Goal: Task Accomplishment & Management: Use online tool/utility

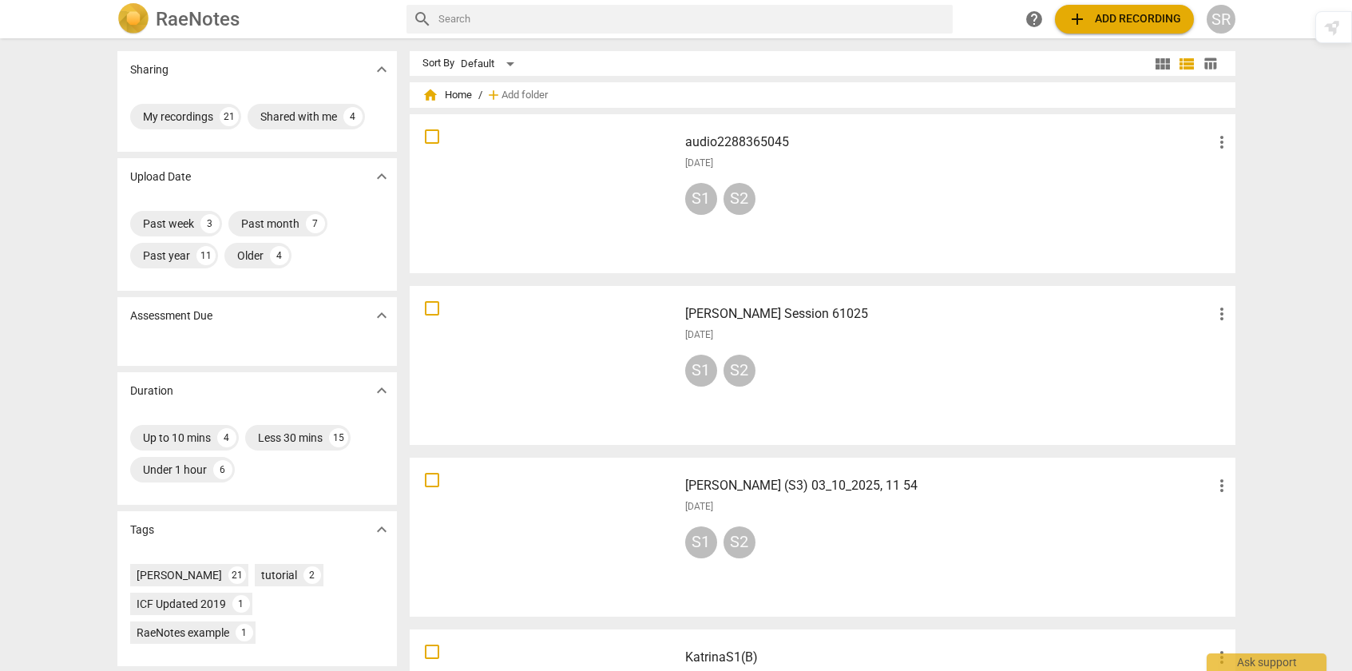
click at [1076, 19] on span "add" at bounding box center [1077, 19] width 19 height 19
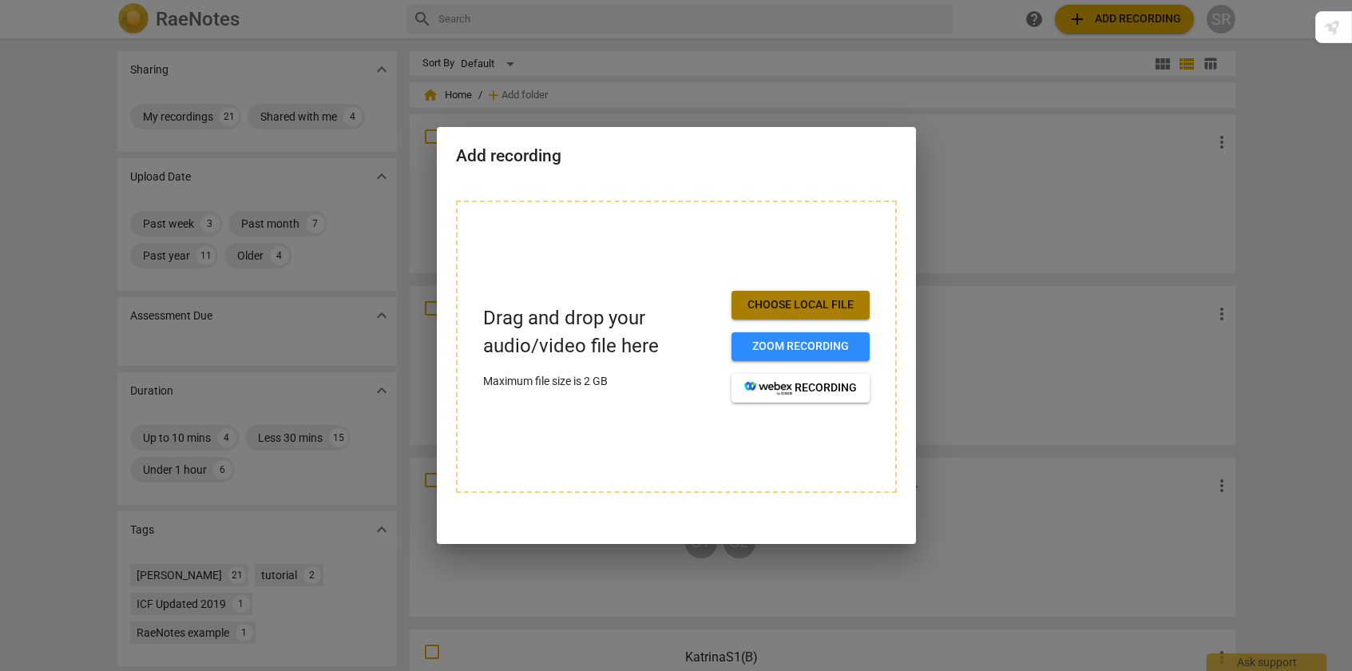
click at [825, 301] on span "Choose local file" at bounding box center [800, 305] width 113 height 16
click at [659, 51] on div at bounding box center [676, 335] width 1352 height 671
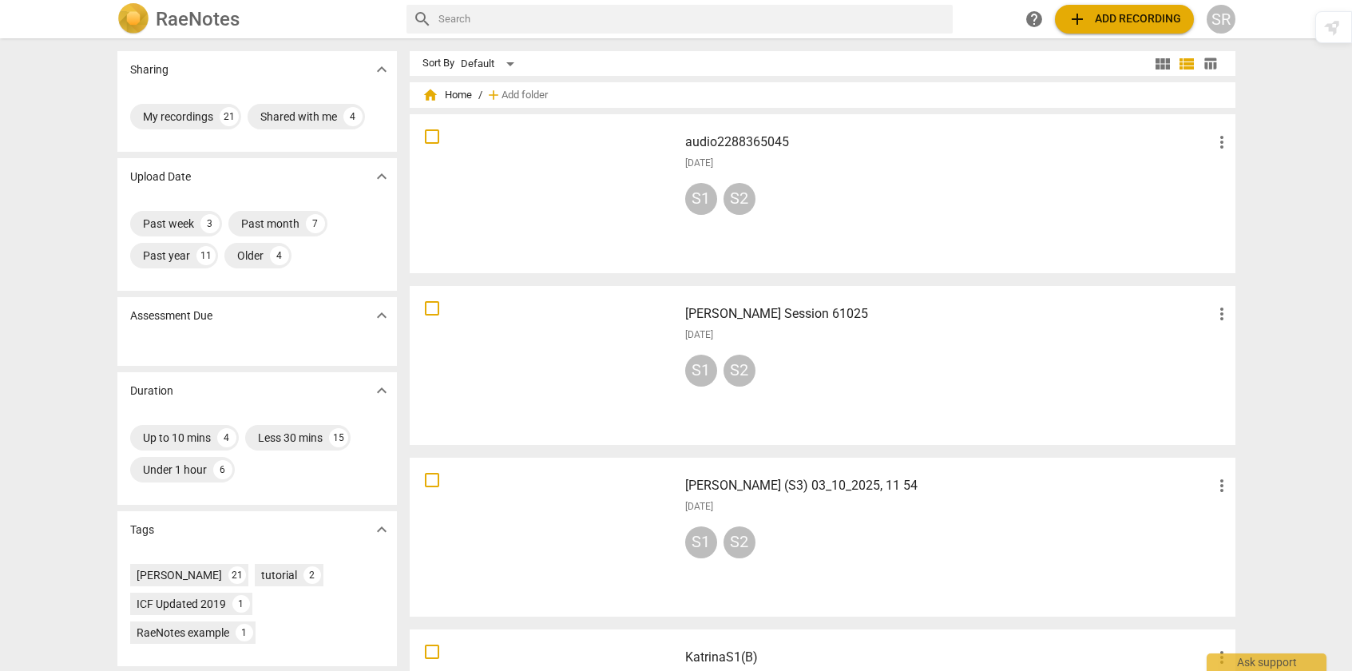
click at [1213, 146] on span "more_vert" at bounding box center [1221, 142] width 19 height 19
click at [714, 138] on div at bounding box center [676, 335] width 1352 height 671
click at [714, 143] on h3 "audio2288365045" at bounding box center [948, 142] width 527 height 19
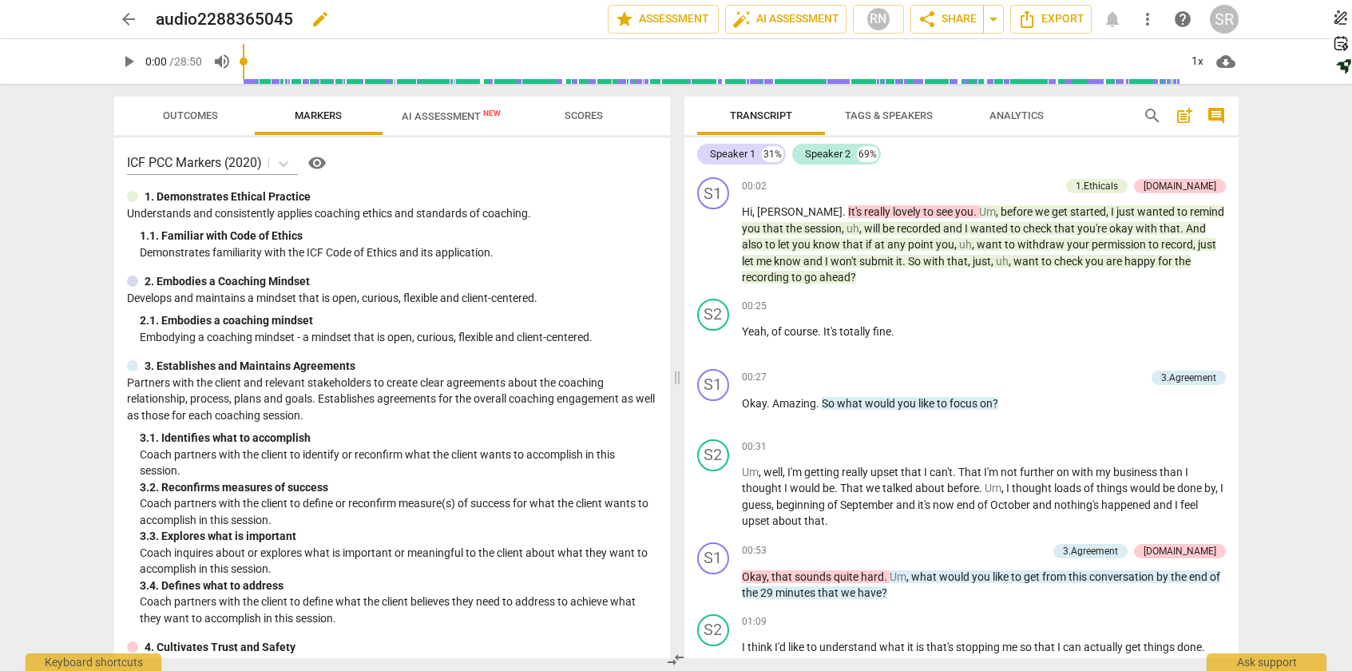
click at [235, 11] on h2 "audio2288365045" at bounding box center [224, 20] width 137 height 20
click at [314, 18] on span "edit" at bounding box center [320, 19] width 19 height 19
drag, startPoint x: 302, startPoint y: 14, endPoint x: 118, endPoint y: 12, distance: 183.7
click at [118, 13] on div "arrow_back audio2288365045 done clear star Assessment auto_fix_high AI Assessme…" at bounding box center [676, 19] width 1124 height 30
type input "[PERSON_NAME] [DATE]"
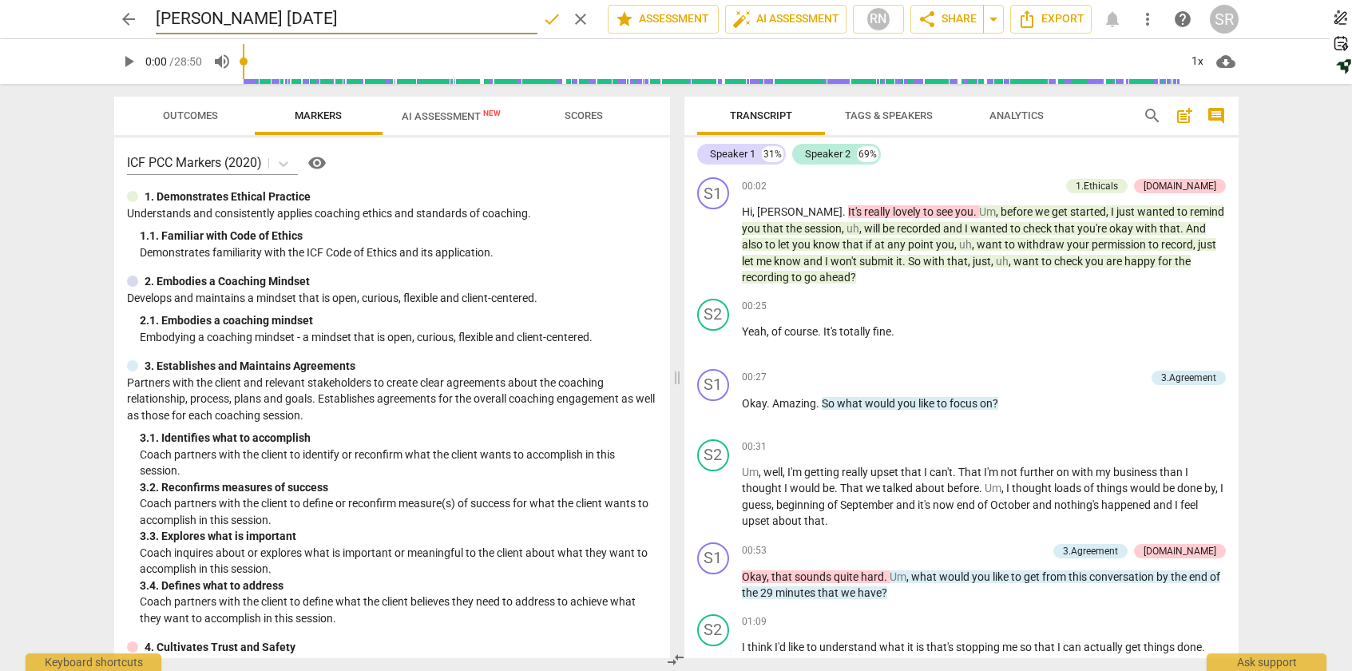
click at [542, 20] on span "done" at bounding box center [551, 19] width 19 height 19
click at [127, 22] on span "arrow_back" at bounding box center [128, 19] width 19 height 19
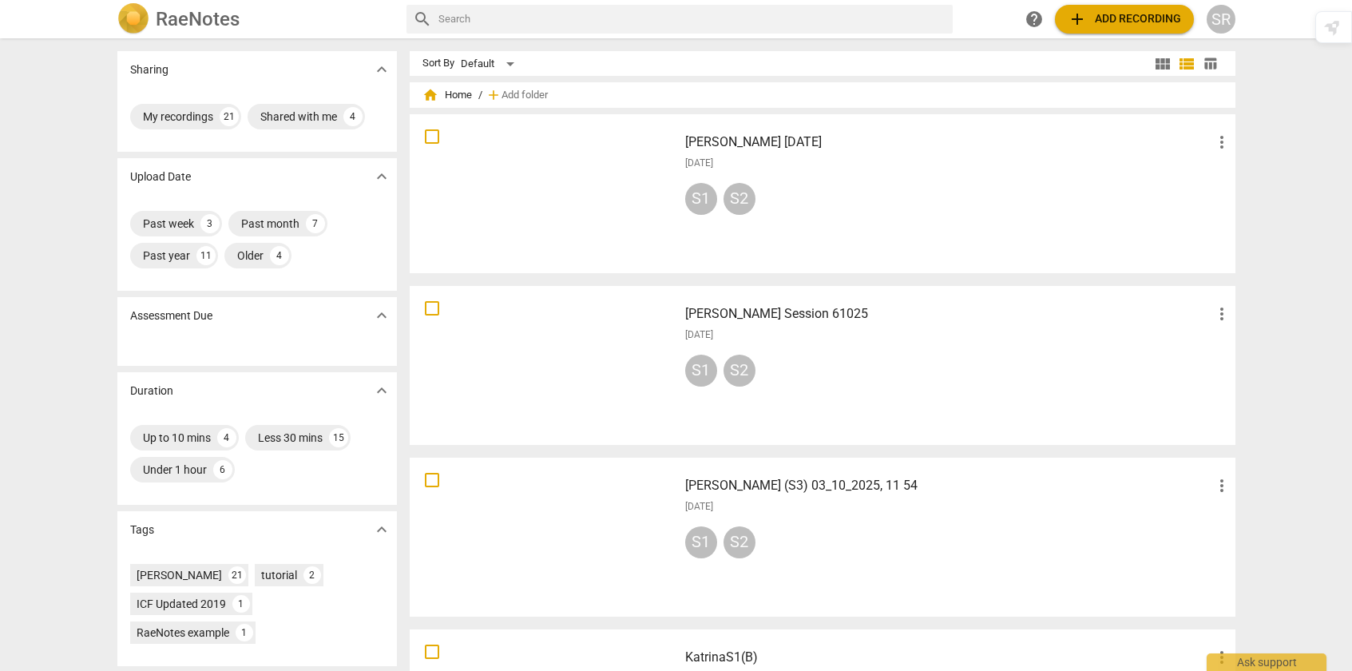
click at [1075, 16] on span "add" at bounding box center [1077, 19] width 19 height 19
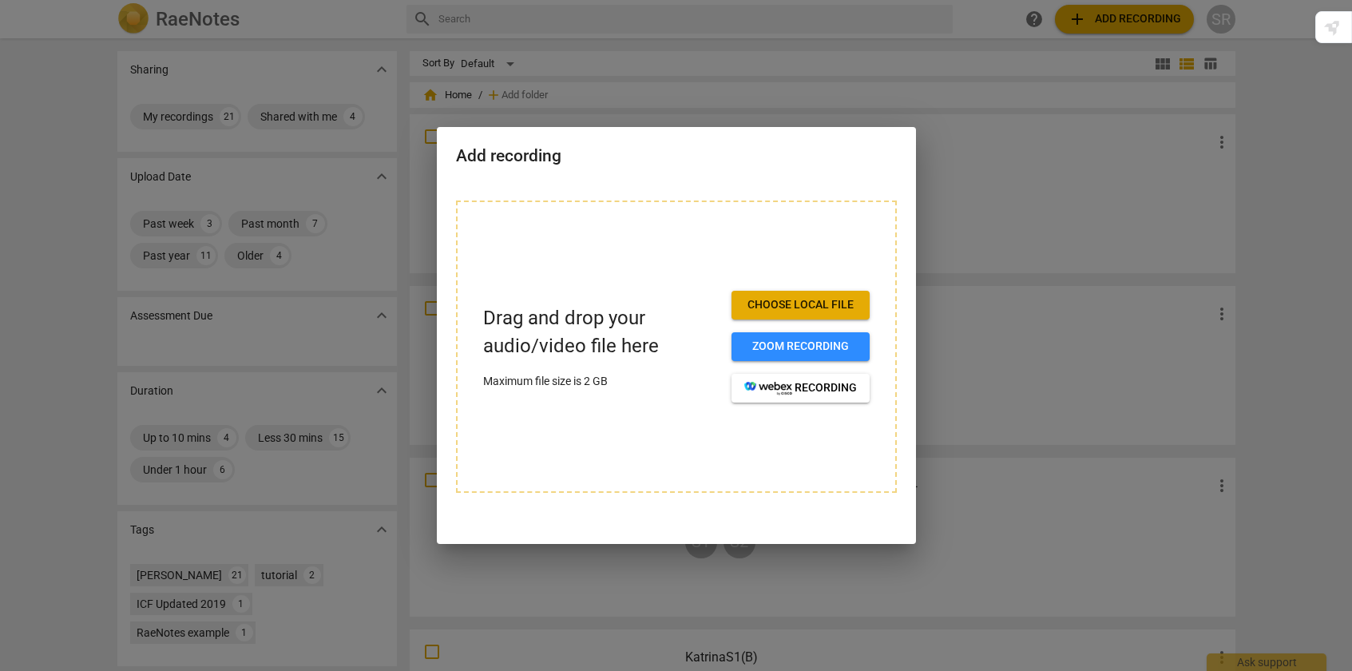
click at [831, 299] on span "Choose local file" at bounding box center [800, 305] width 113 height 16
click at [798, 306] on span "Choose local file" at bounding box center [800, 305] width 113 height 16
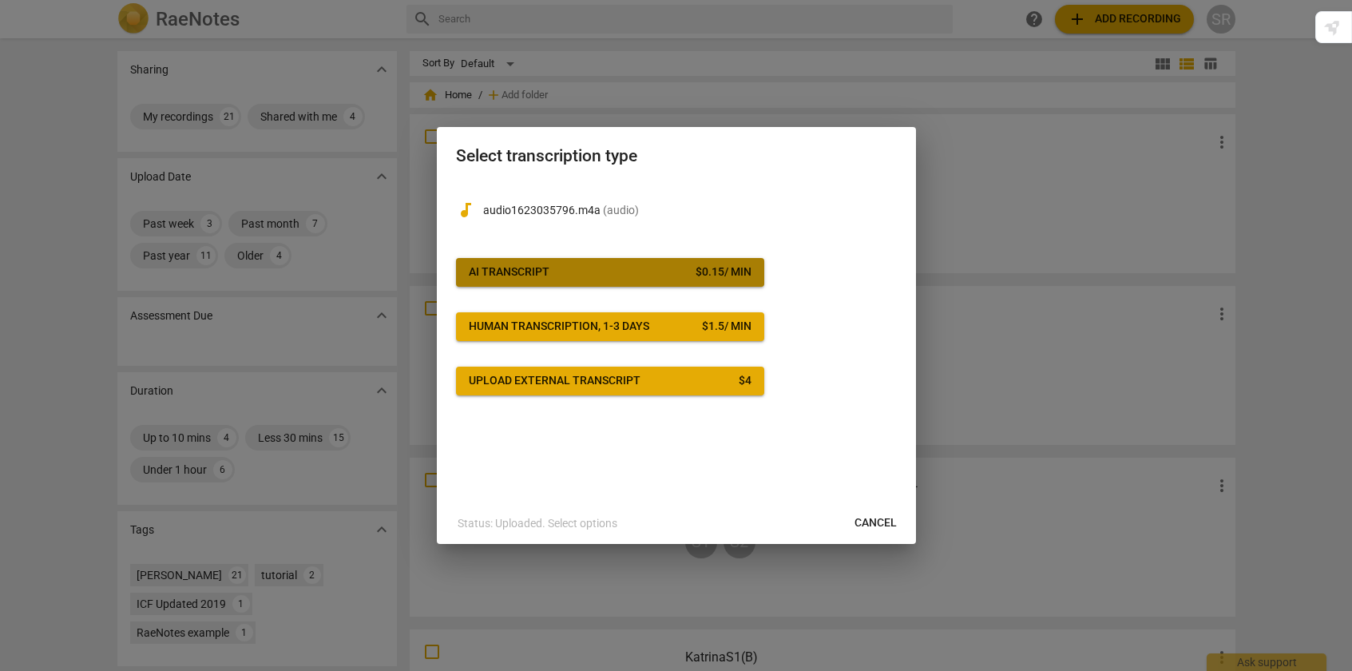
click at [553, 267] on span "AI Transcript $ 0.15 / min" at bounding box center [610, 272] width 283 height 16
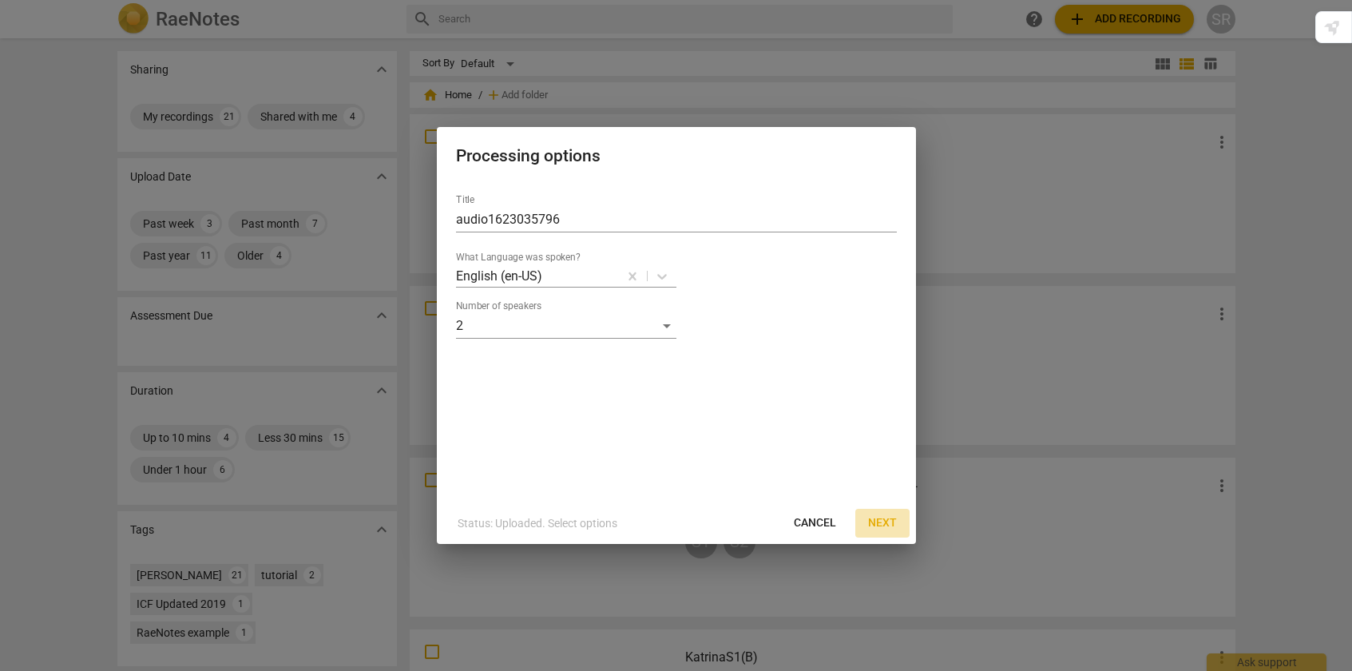
click at [883, 514] on button "Next" at bounding box center [882, 523] width 54 height 29
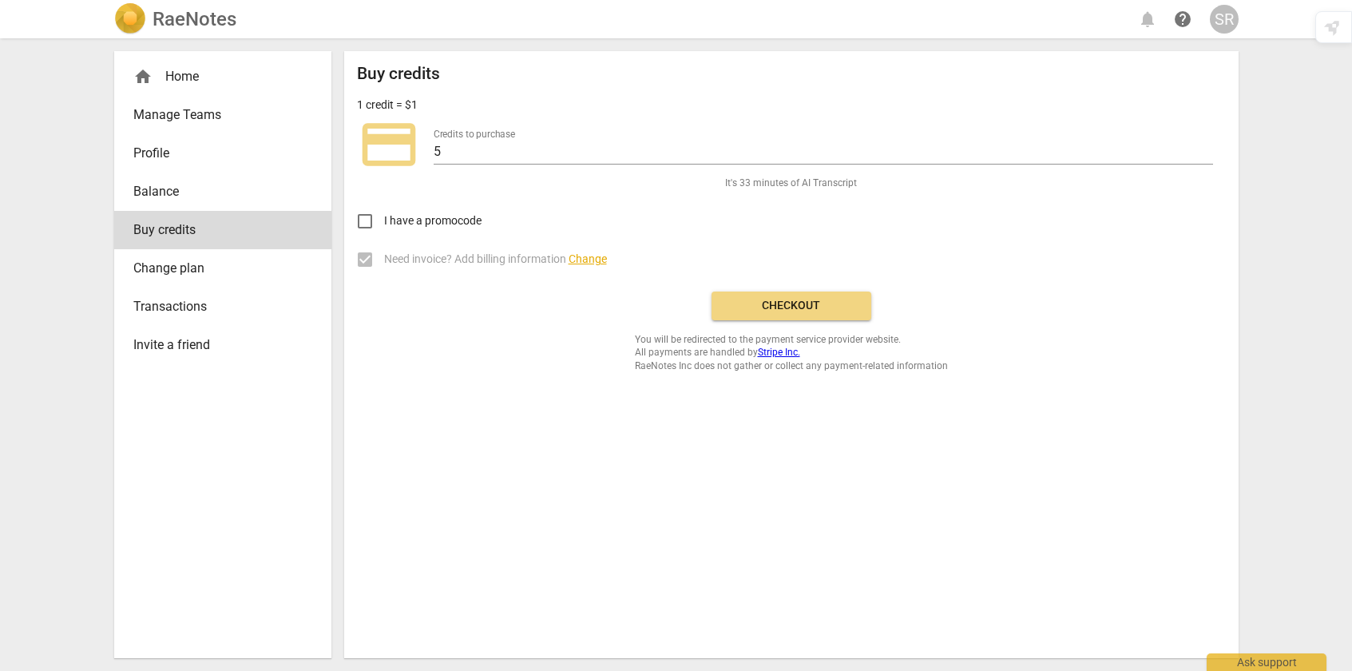
click at [818, 303] on span "Checkout" at bounding box center [791, 306] width 134 height 16
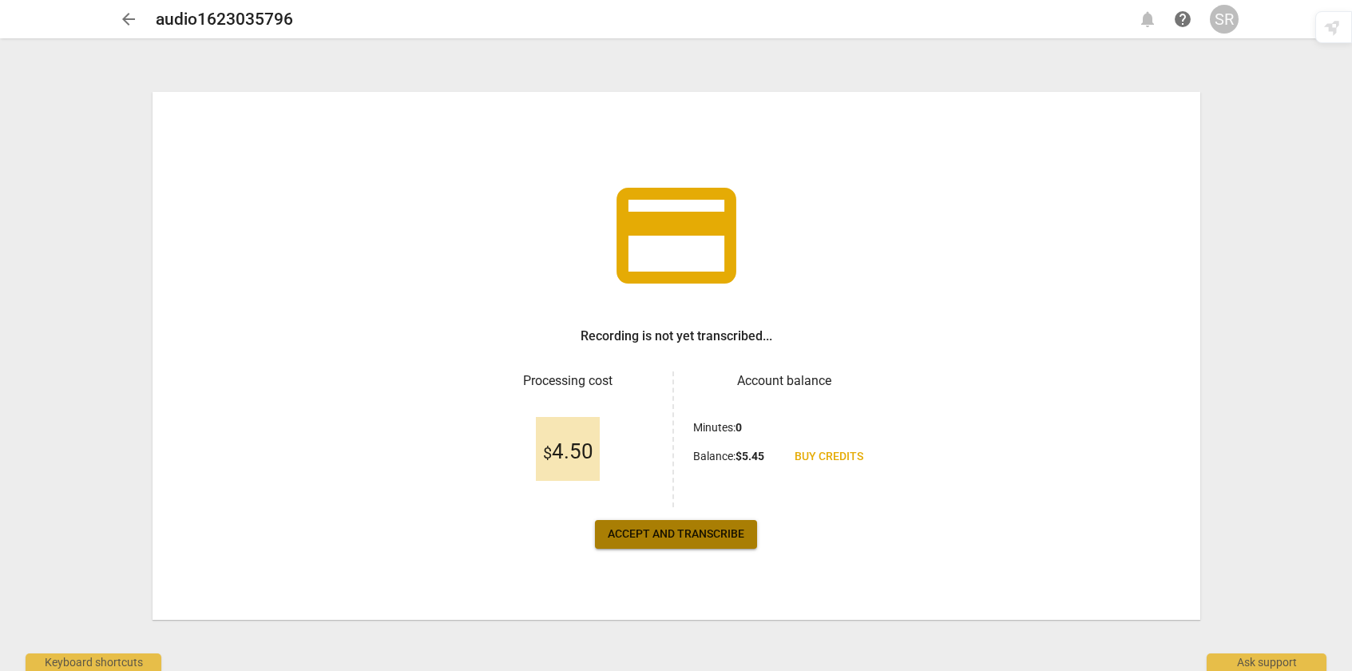
click at [716, 534] on span "Accept and transcribe" at bounding box center [676, 534] width 137 height 16
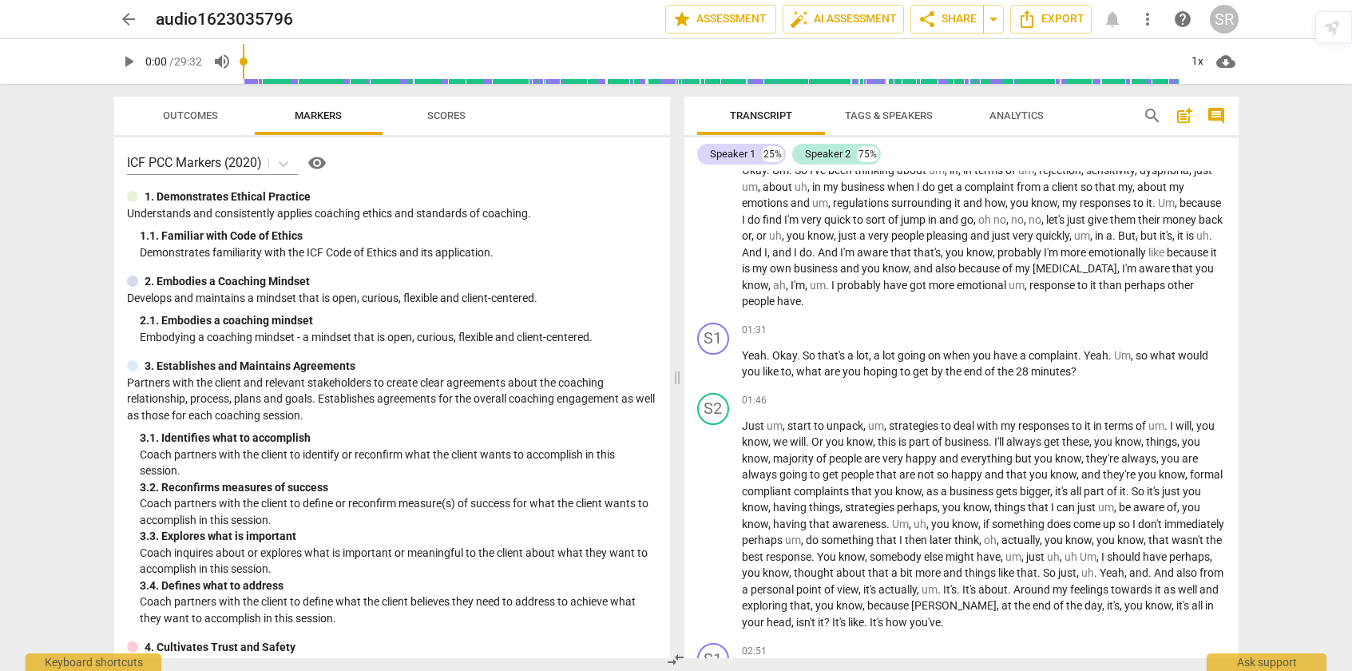
scroll to position [434, 0]
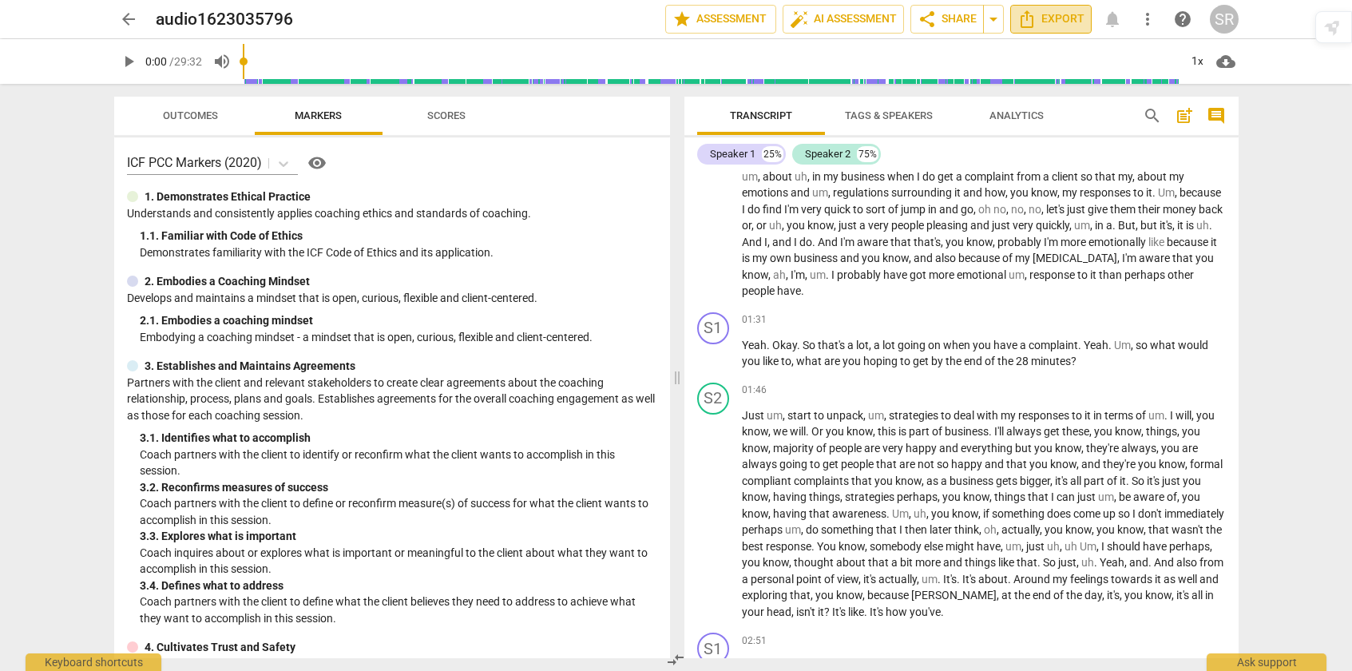
click at [1059, 22] on span "Export" at bounding box center [1050, 19] width 67 height 19
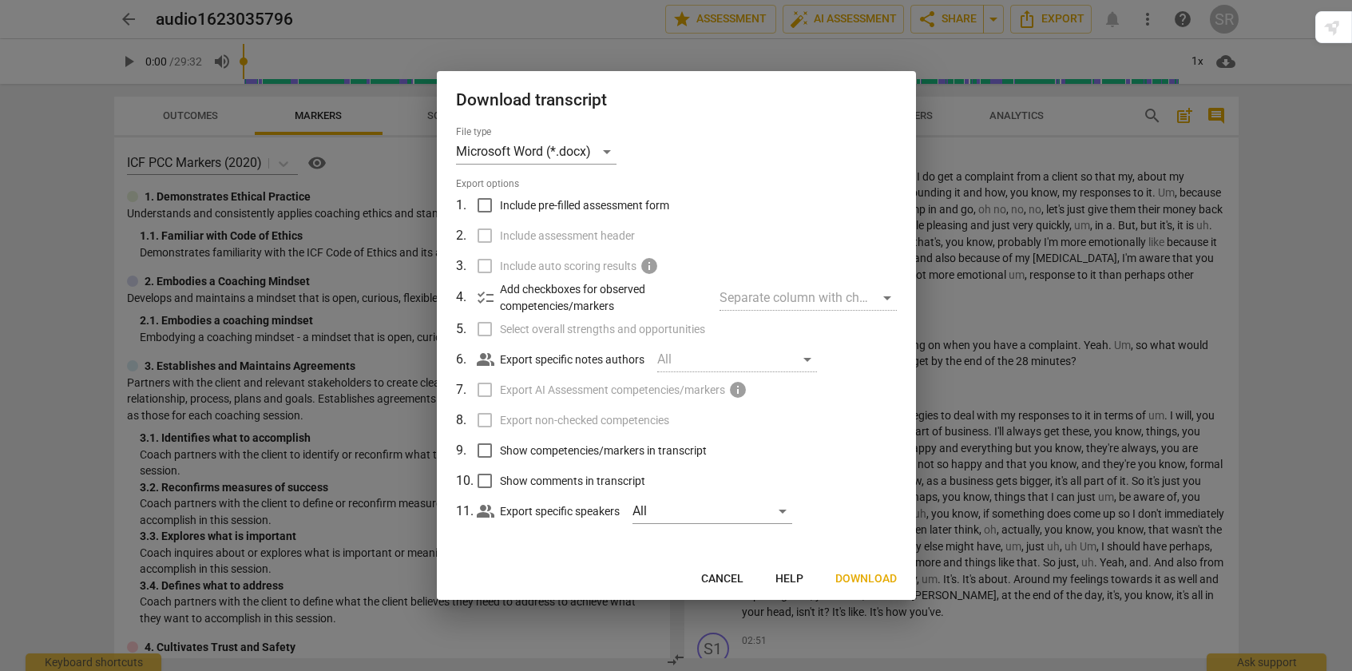
click at [882, 576] on span "Download" at bounding box center [865, 579] width 61 height 16
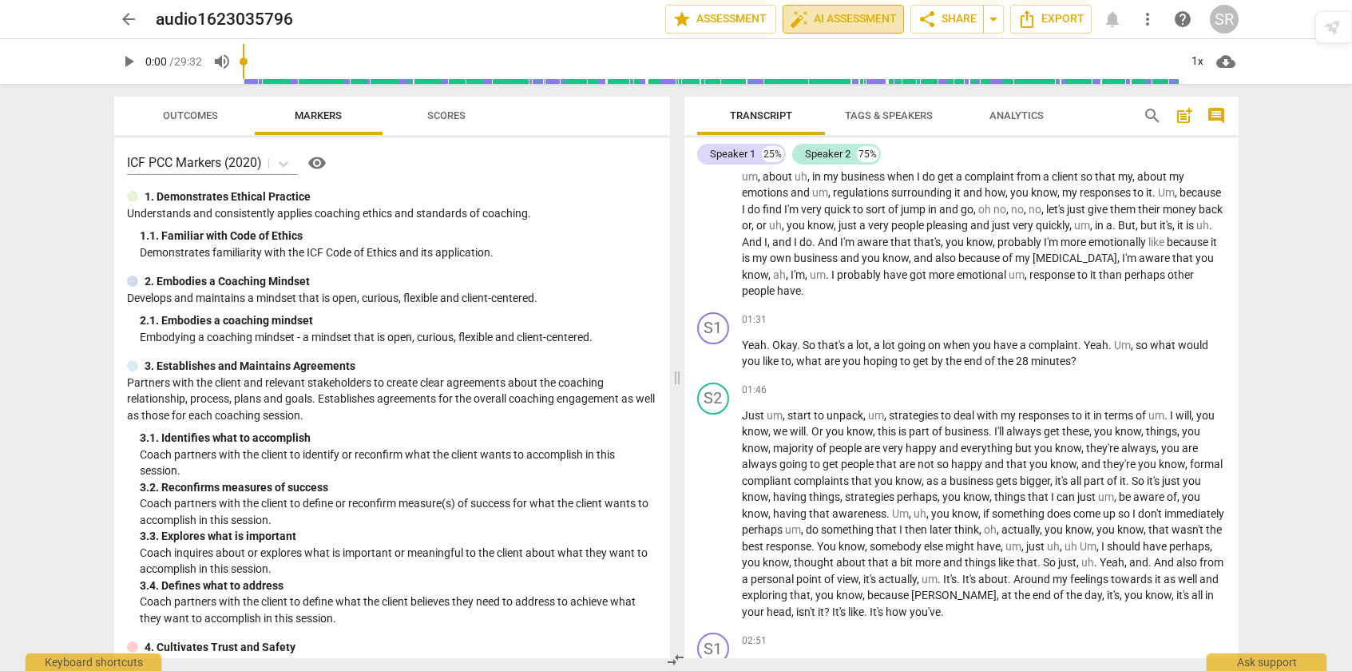
click at [853, 21] on span "auto_fix_high AI Assessment" at bounding box center [843, 19] width 107 height 19
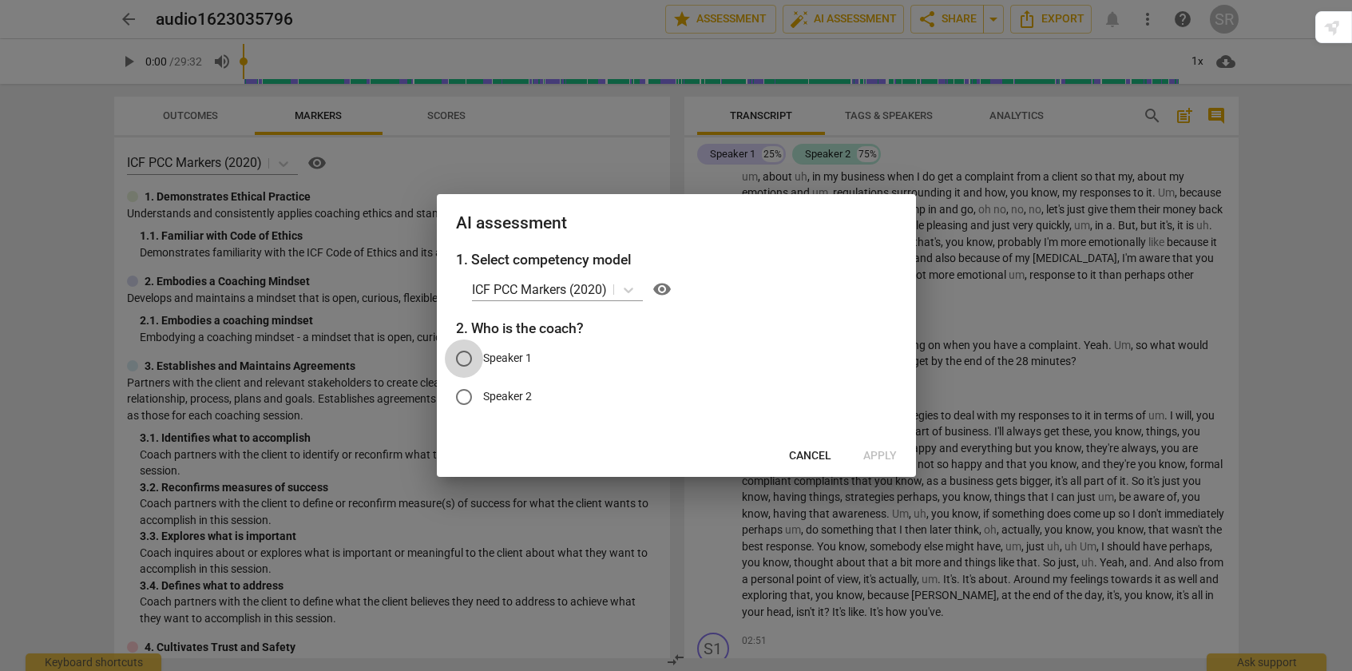
click at [463, 357] on input "Speaker 1" at bounding box center [464, 358] width 38 height 38
radio input "true"
click at [881, 451] on span "Apply" at bounding box center [880, 456] width 34 height 16
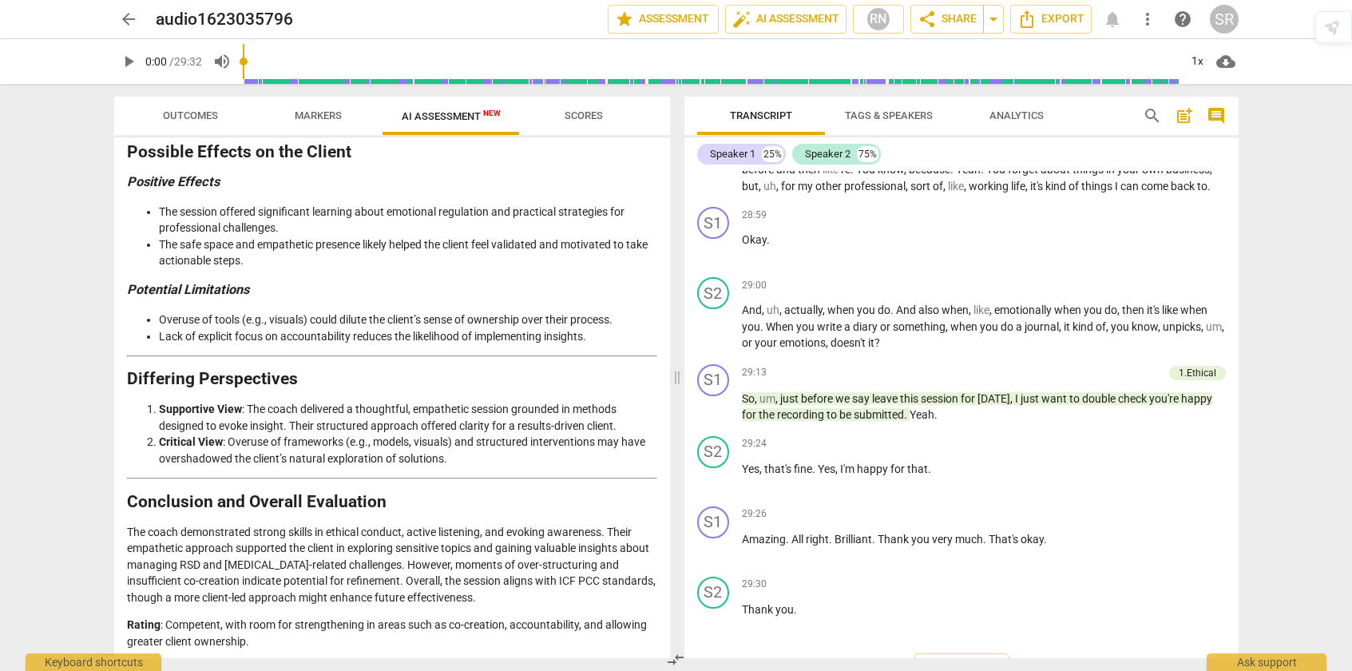
scroll to position [3359, 0]
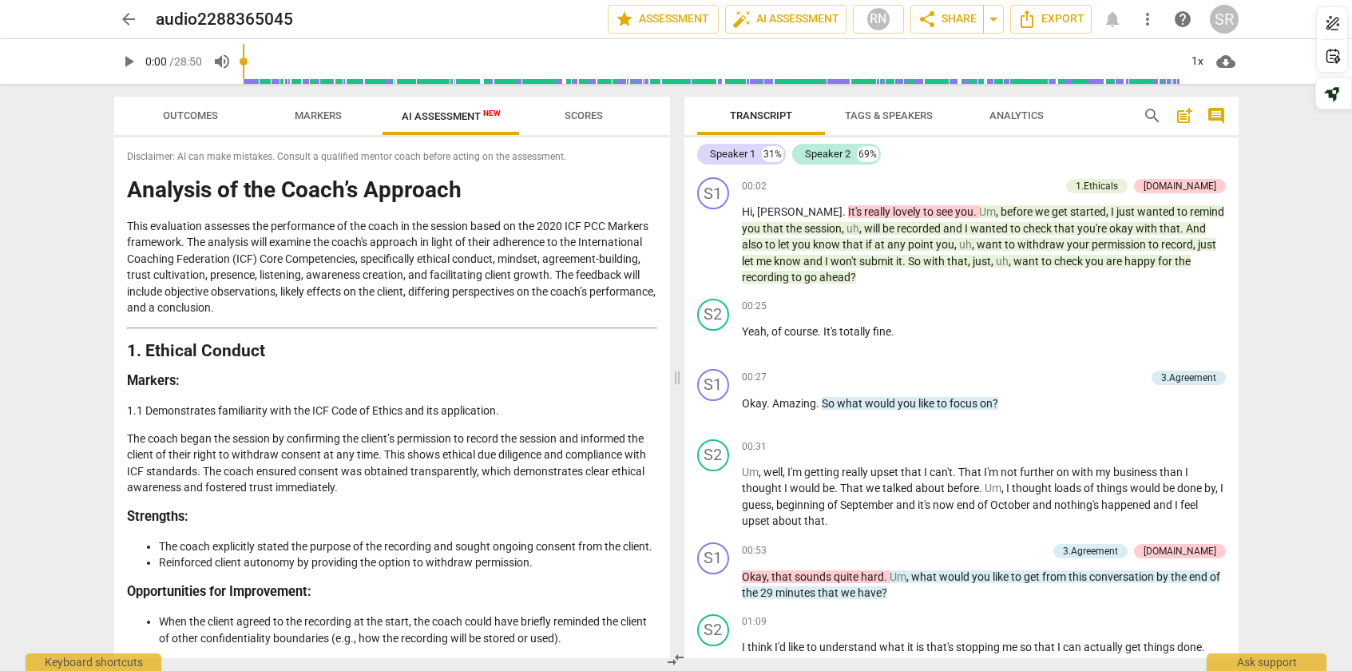
scroll to position [478, 0]
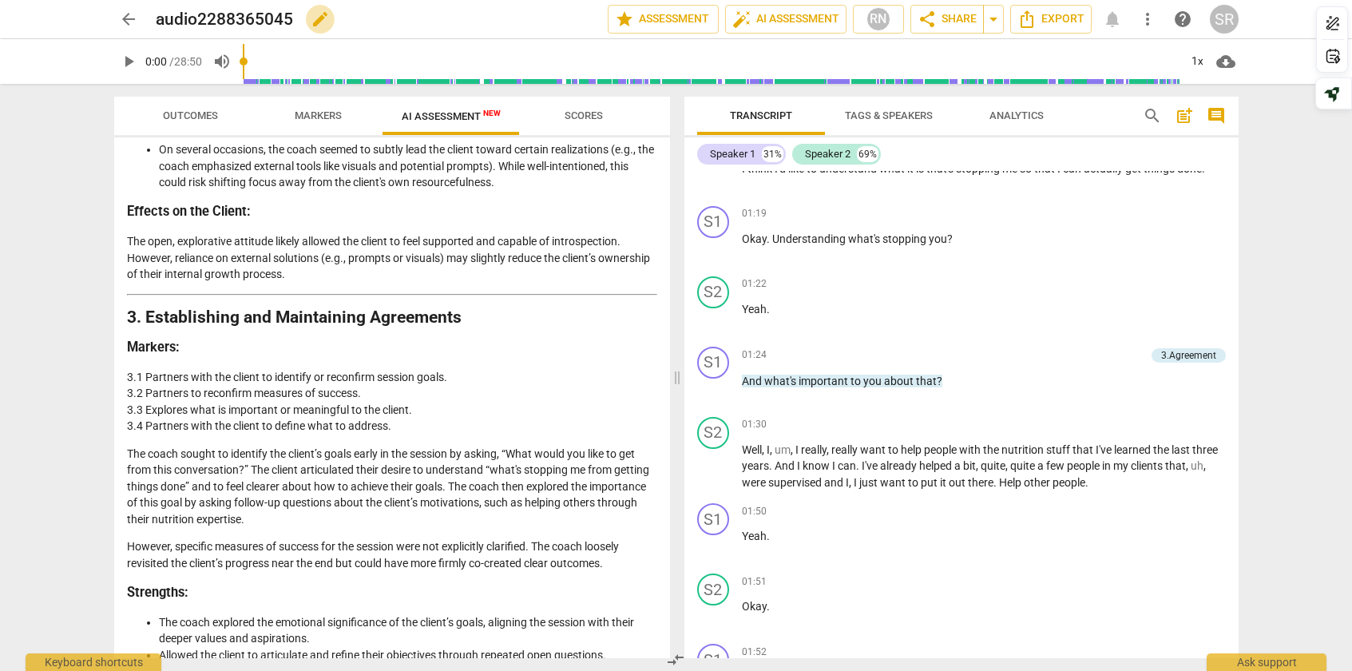
click at [314, 24] on span "edit" at bounding box center [320, 19] width 19 height 19
drag, startPoint x: 303, startPoint y: 15, endPoint x: 155, endPoint y: 14, distance: 147.7
click at [156, 14] on input "audio2288365045" at bounding box center [347, 19] width 382 height 30
type input "[PERSON_NAME] A [DATE]"
click at [545, 24] on span "done" at bounding box center [551, 19] width 19 height 19
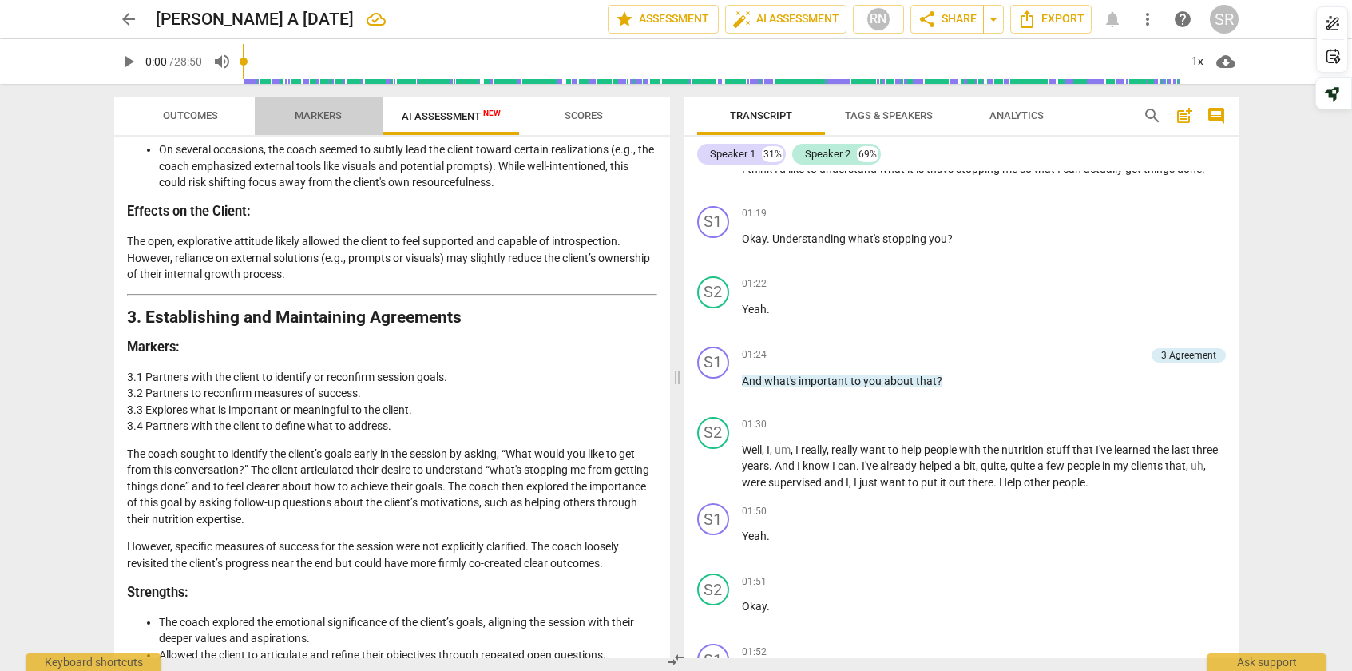
click at [326, 113] on span "Markers" at bounding box center [318, 115] width 47 height 12
